Goal: Task Accomplishment & Management: Manage account settings

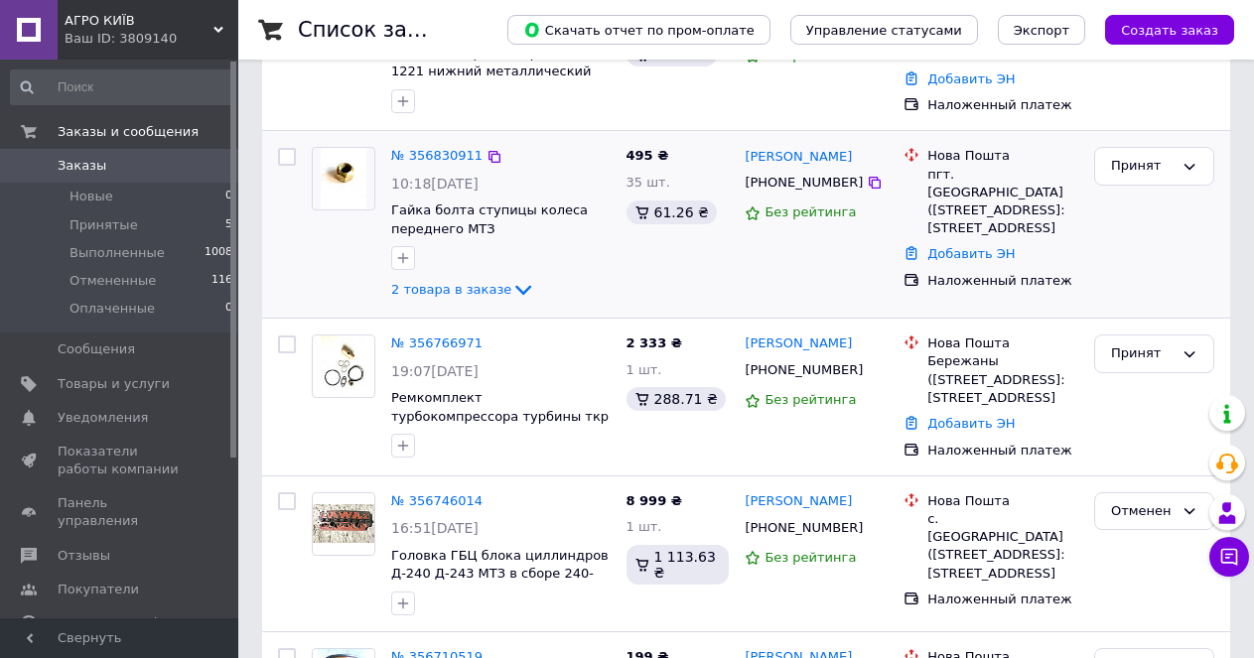
scroll to position [596, 0]
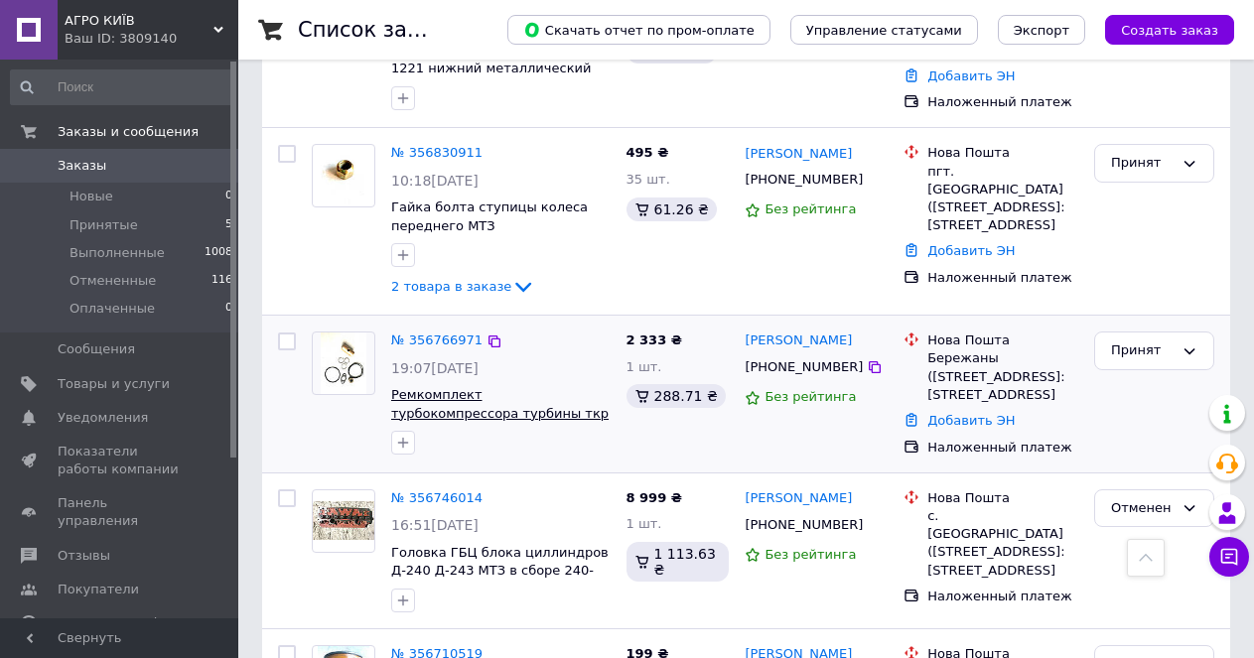
click at [539, 387] on span "Ремкомплект турбокомпрессора турбины ткр 11Н1 11Н2 Р/К-ТКР-11" at bounding box center [500, 413] width 218 height 52
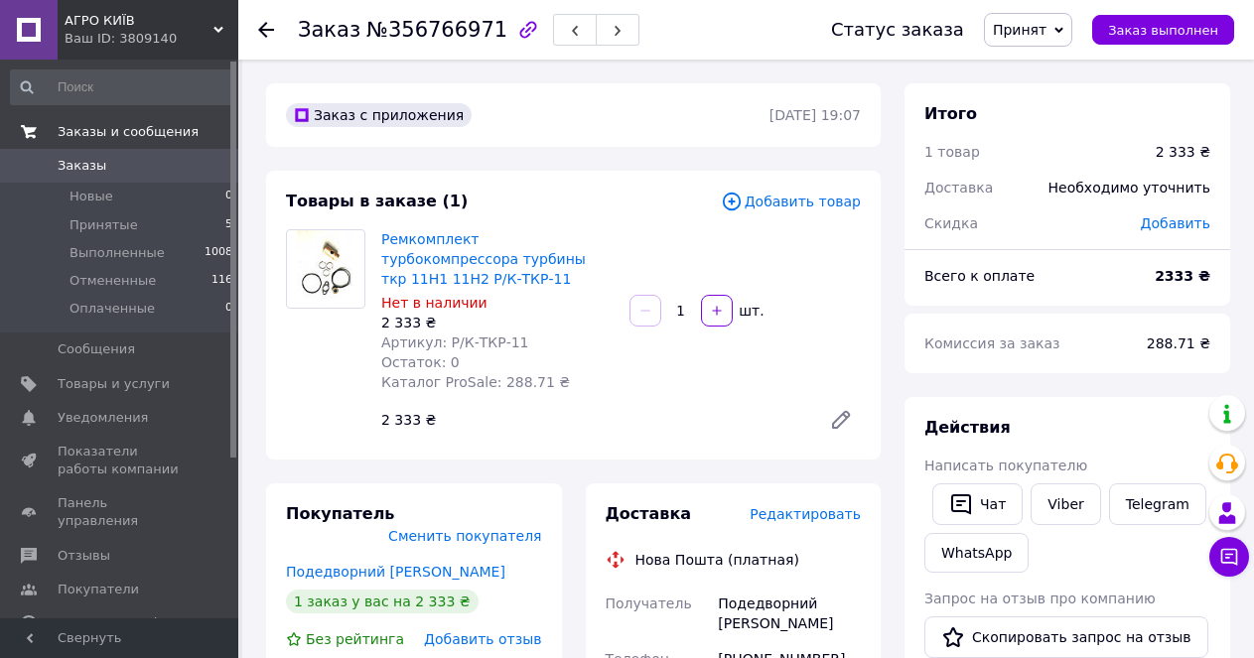
click at [92, 137] on span "Заказы и сообщения" at bounding box center [128, 132] width 141 height 18
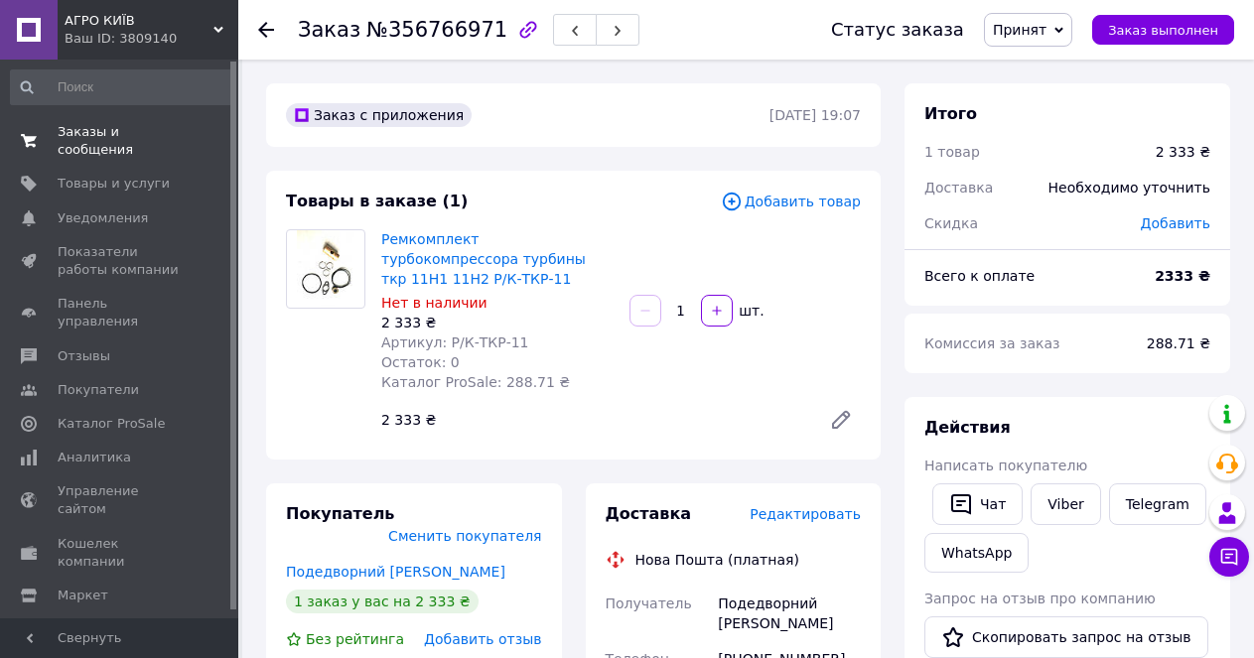
click at [89, 130] on span "Заказы и сообщения" at bounding box center [121, 141] width 126 height 36
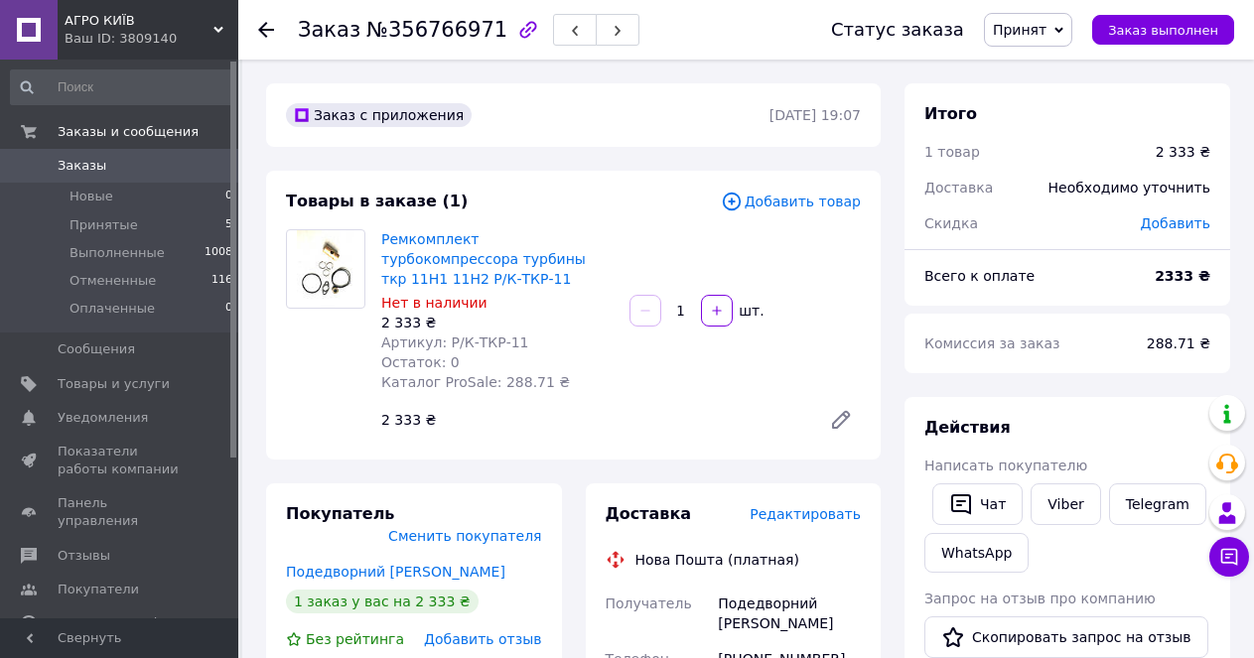
click at [76, 163] on span "Заказы" at bounding box center [82, 166] width 49 height 18
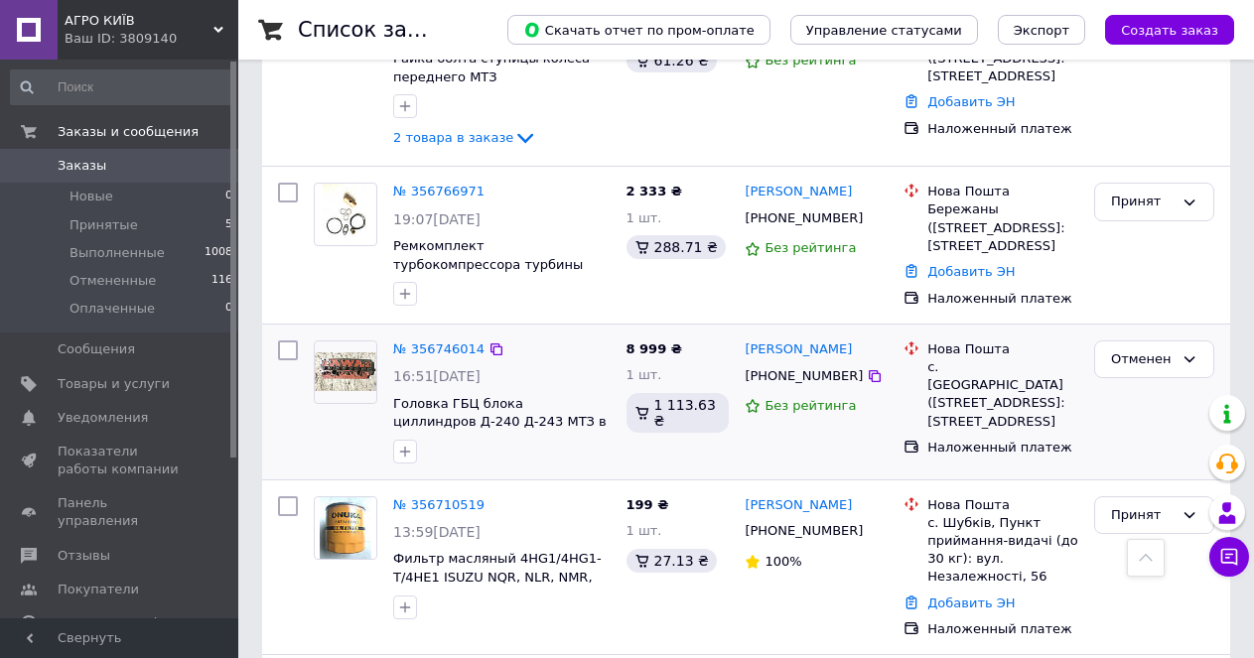
scroll to position [993, 0]
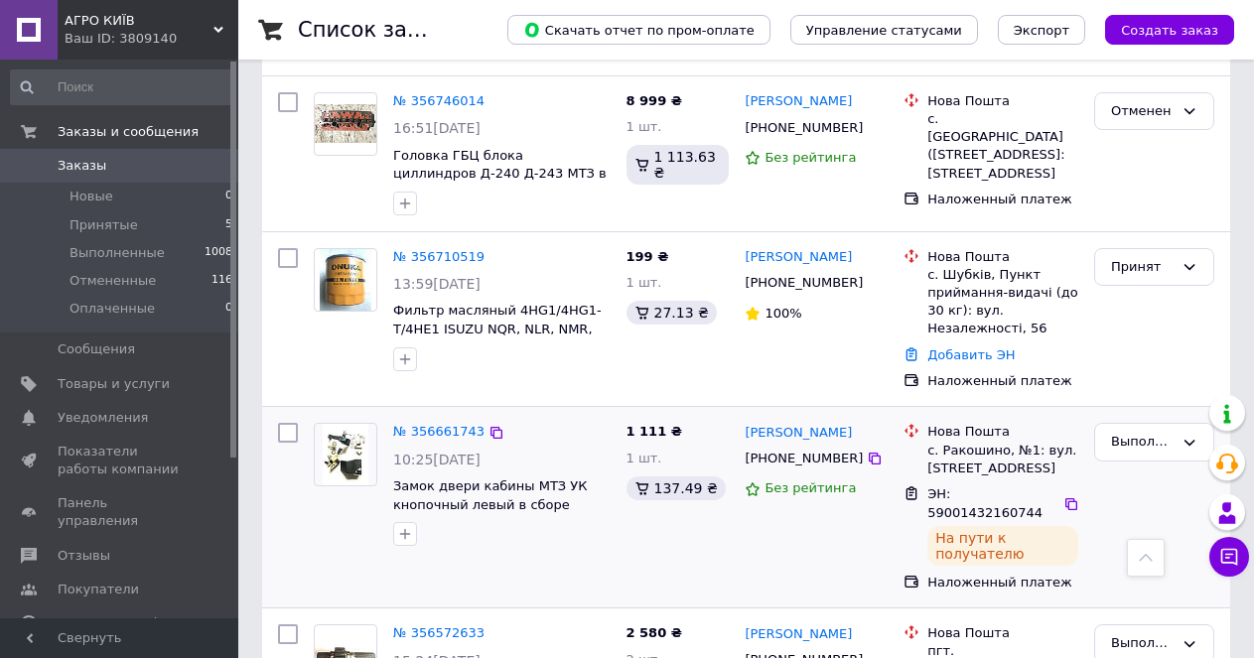
click at [540, 542] on div "№ 356661743 10:25[DATE] Замок двери кабины МТЗ УК кнопочный левый в сборе [US_E…" at bounding box center [462, 507] width 313 height 185
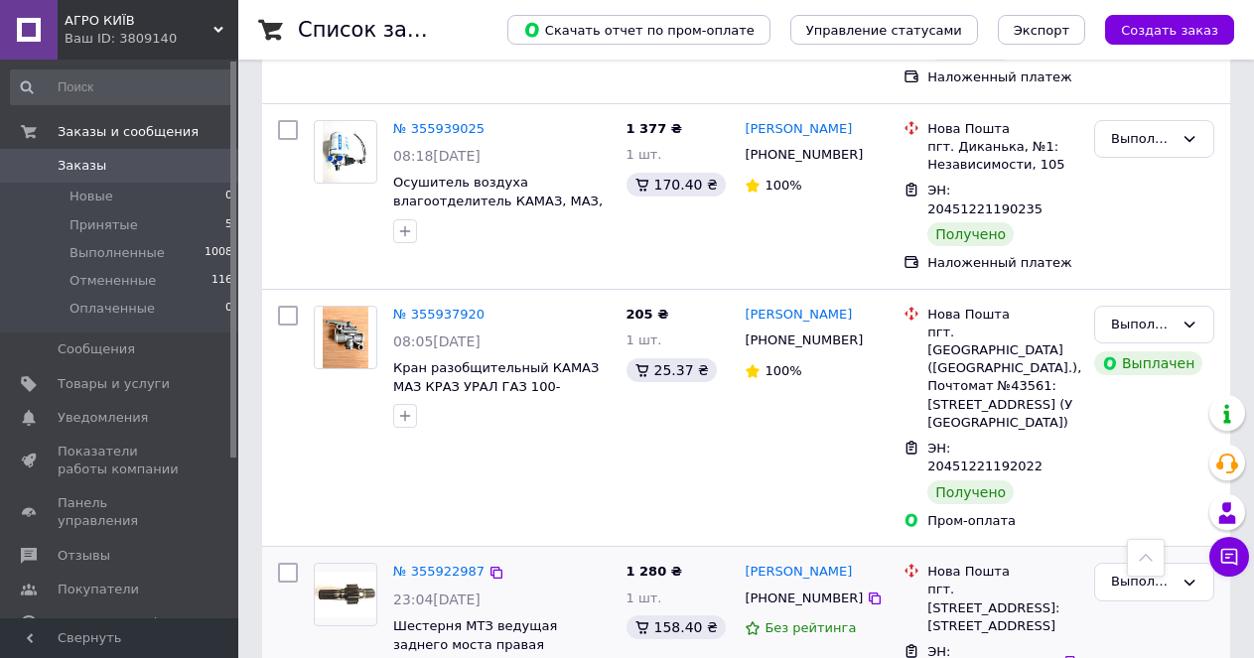
scroll to position [3470, 0]
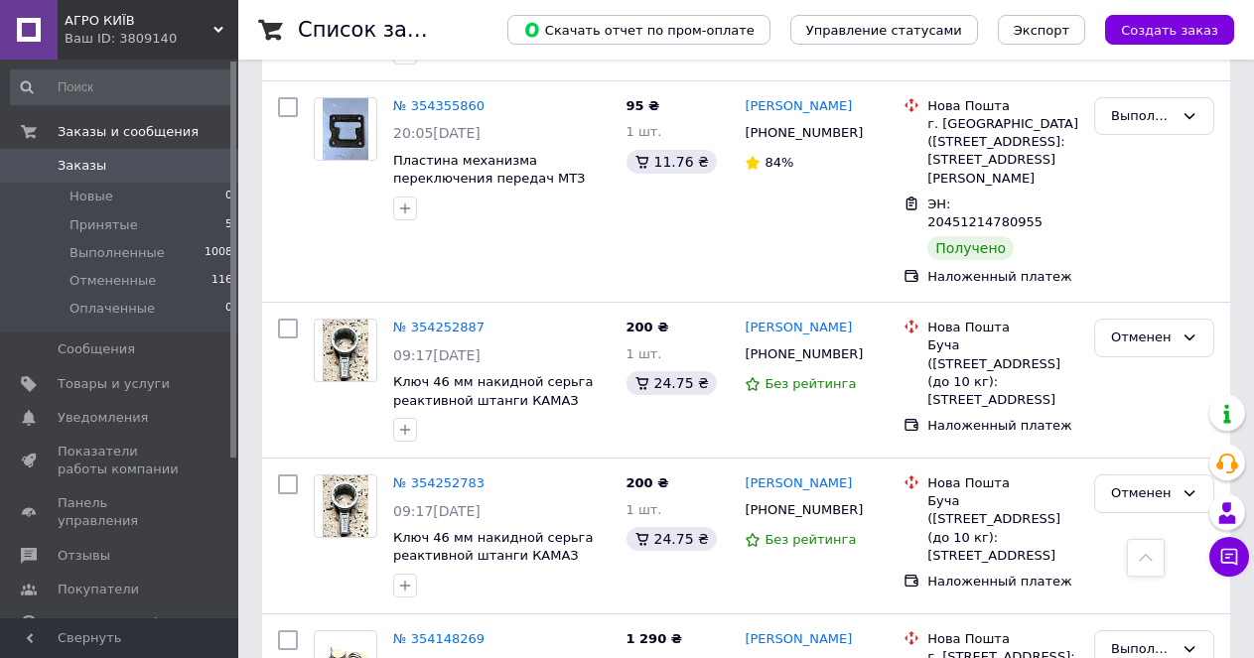
scroll to position [3431, 0]
